Goal: Navigation & Orientation: Go to known website

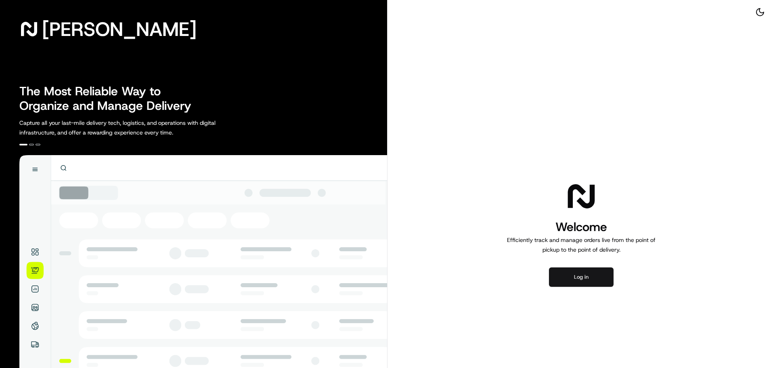
click at [559, 277] on button "Log in" at bounding box center [581, 276] width 65 height 19
